Goal: Task Accomplishment & Management: Manage account settings

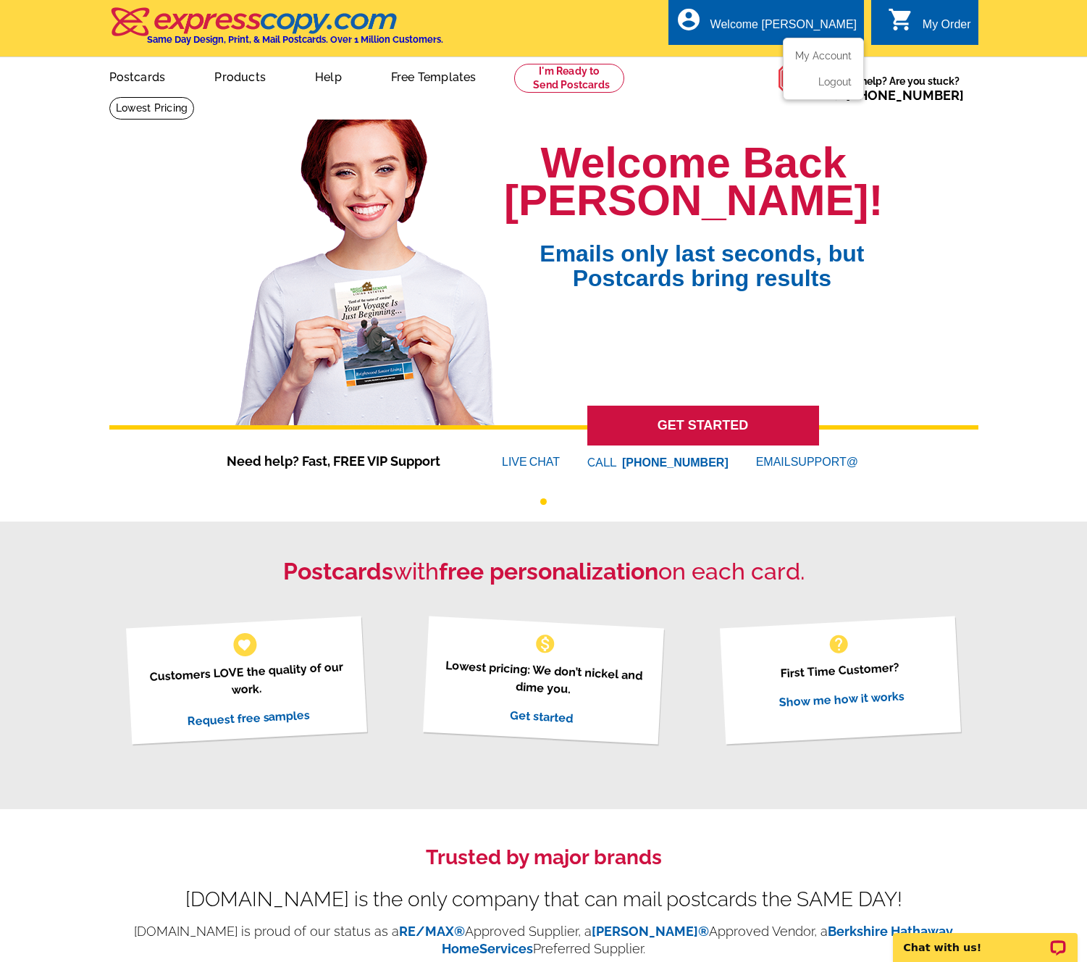
click at [823, 65] on li "My Account" at bounding box center [823, 59] width 78 height 19
click at [823, 54] on link "My Account" at bounding box center [820, 55] width 62 height 13
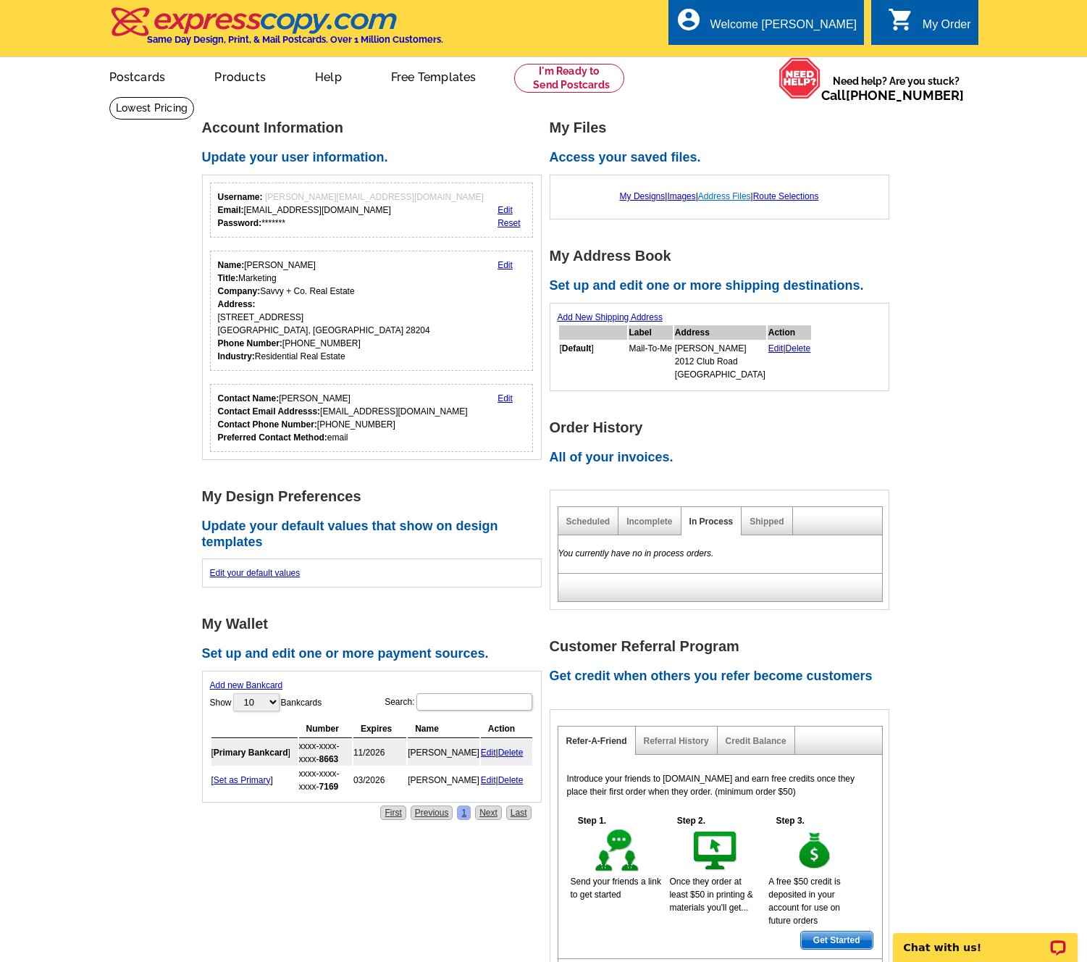
click at [744, 198] on link "Address Files" at bounding box center [724, 196] width 53 height 10
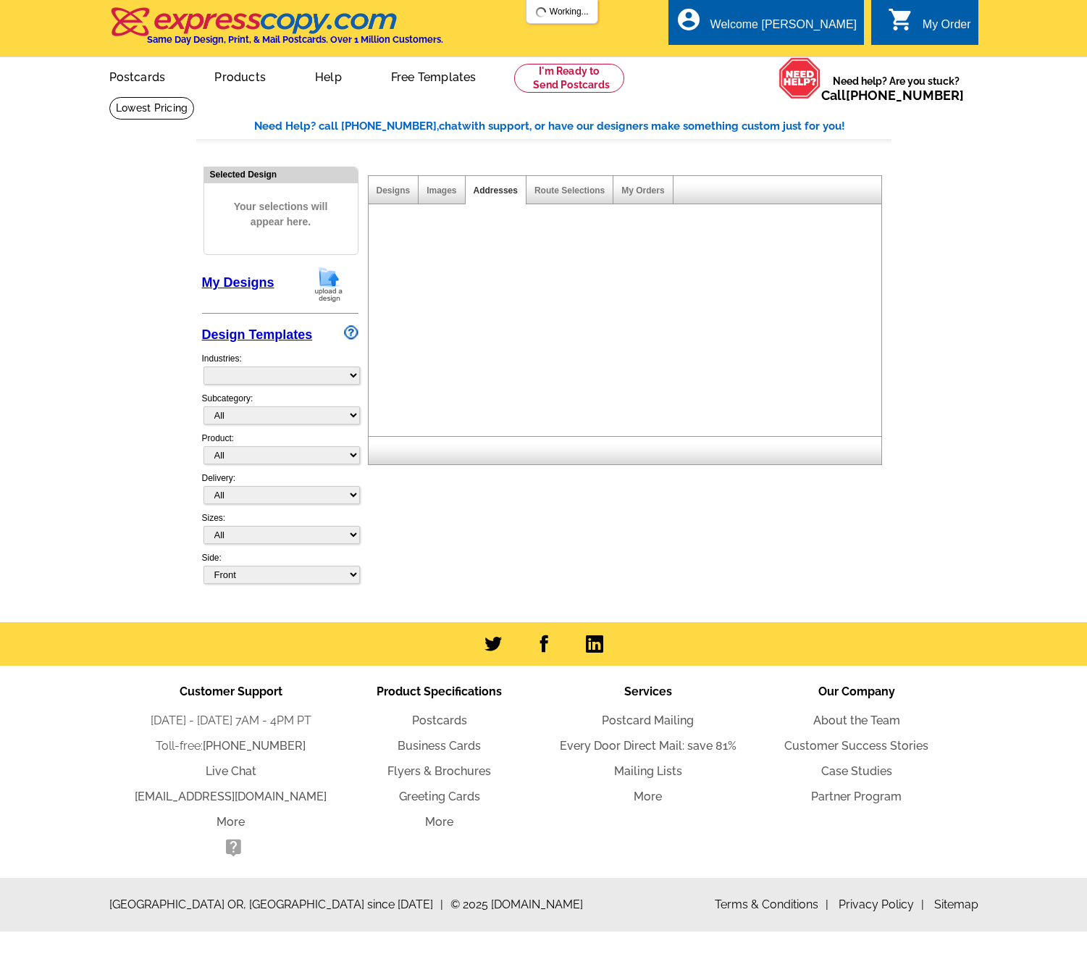
select select "785"
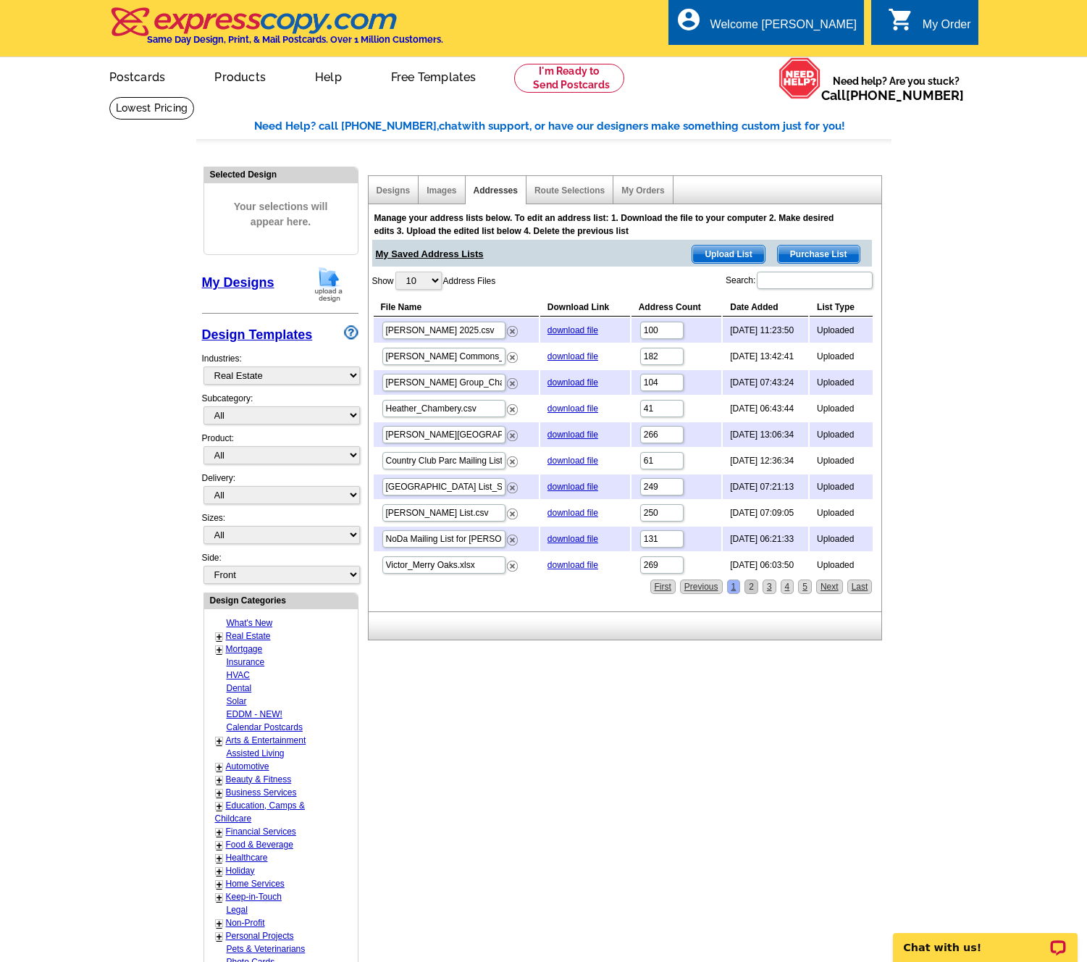
click at [753, 585] on link "2" at bounding box center [751, 586] width 14 height 14
click at [744, 583] on link "2" at bounding box center [751, 586] width 14 height 14
click at [572, 354] on link "download file" at bounding box center [572, 356] width 51 height 10
